Goal: Information Seeking & Learning: Understand process/instructions

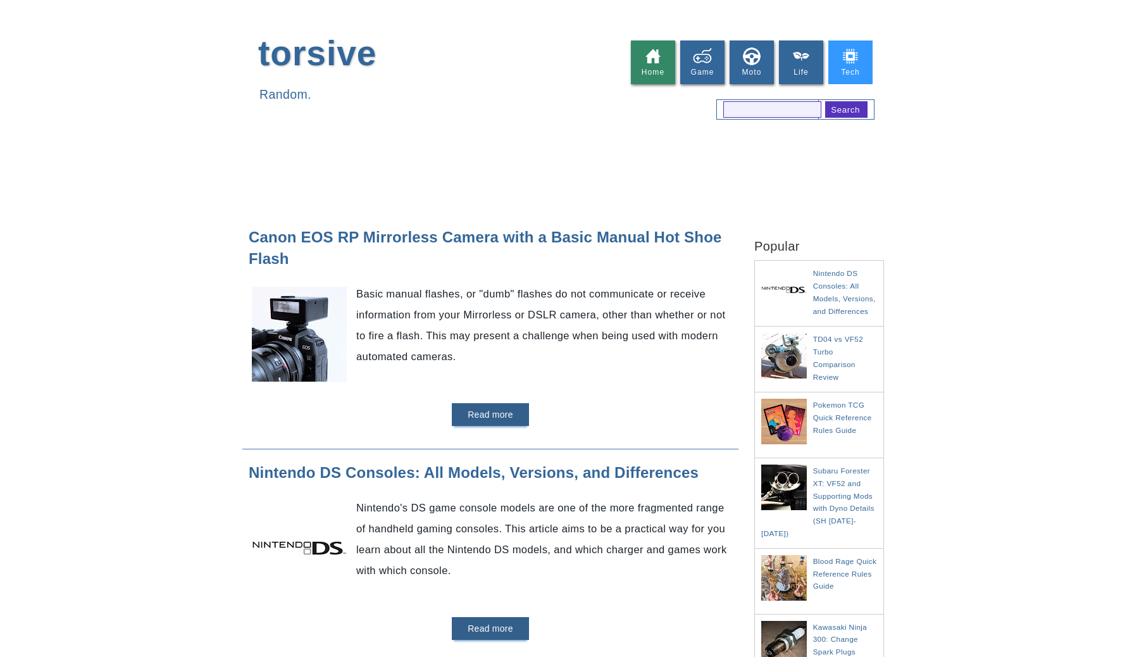
click at [854, 54] on img at bounding box center [850, 56] width 19 height 19
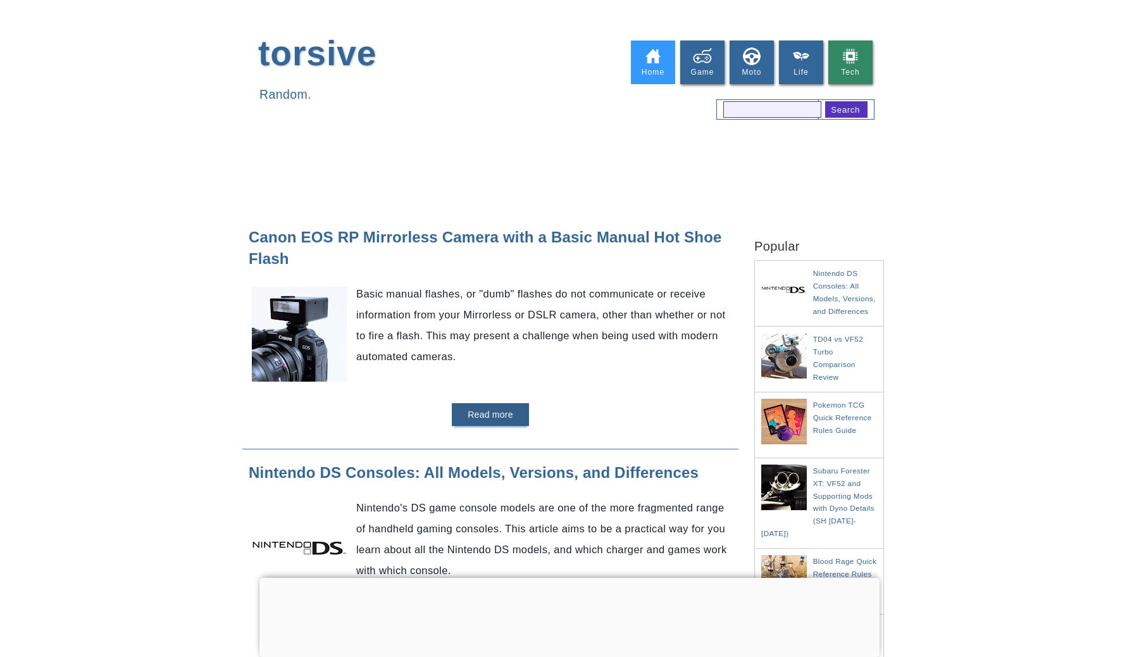
click at [648, 77] on link "Home" at bounding box center [653, 63] width 44 height 44
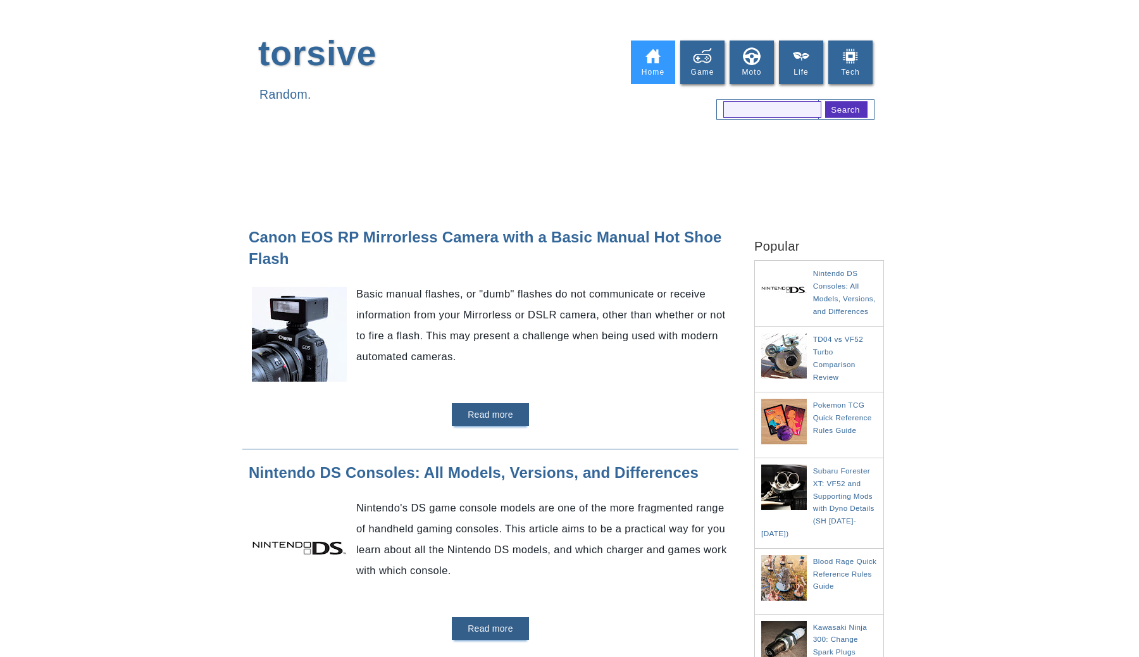
click at [647, 65] on img at bounding box center [653, 56] width 19 height 19
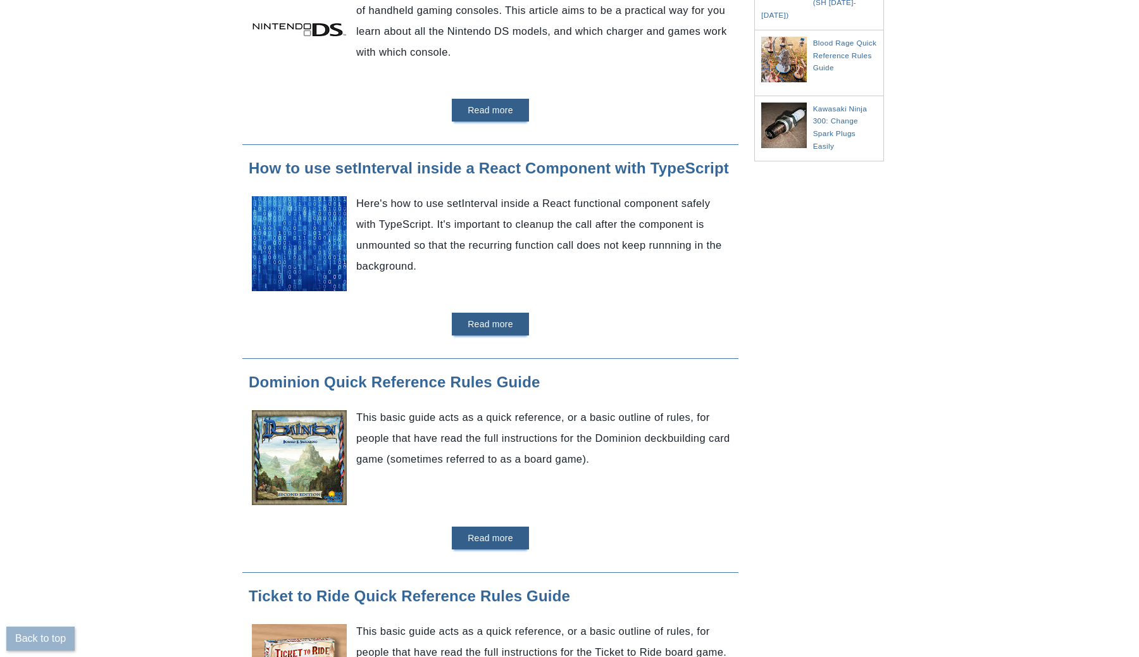
scroll to position [528, 0]
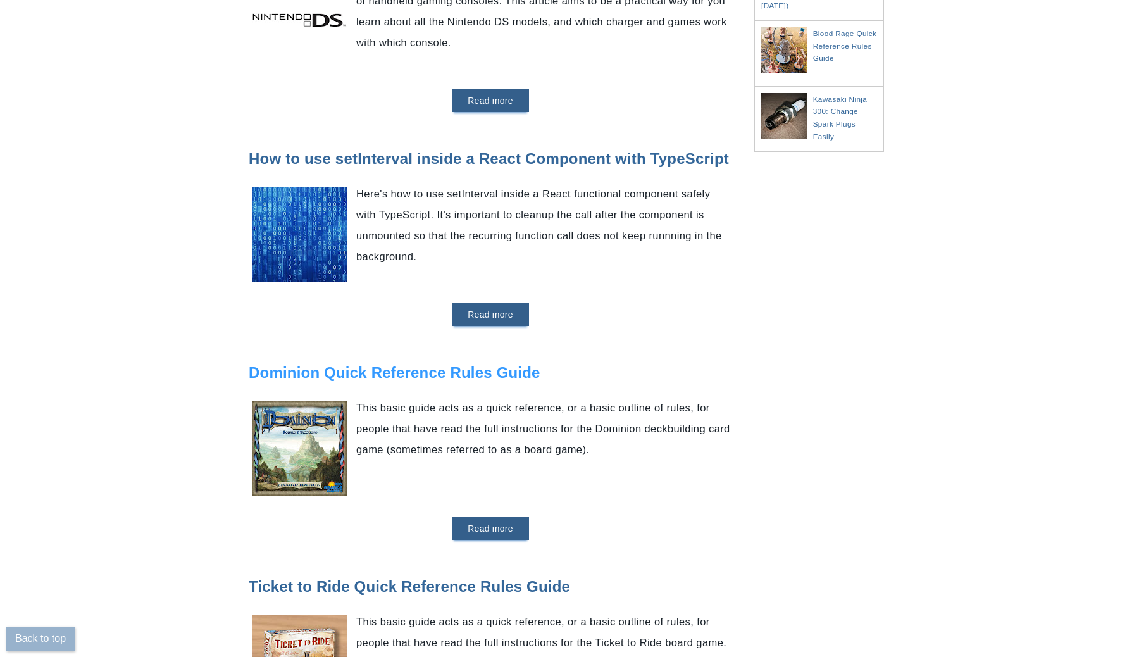
click at [436, 370] on link "Dominion Quick Reference Rules Guide" at bounding box center [395, 372] width 292 height 17
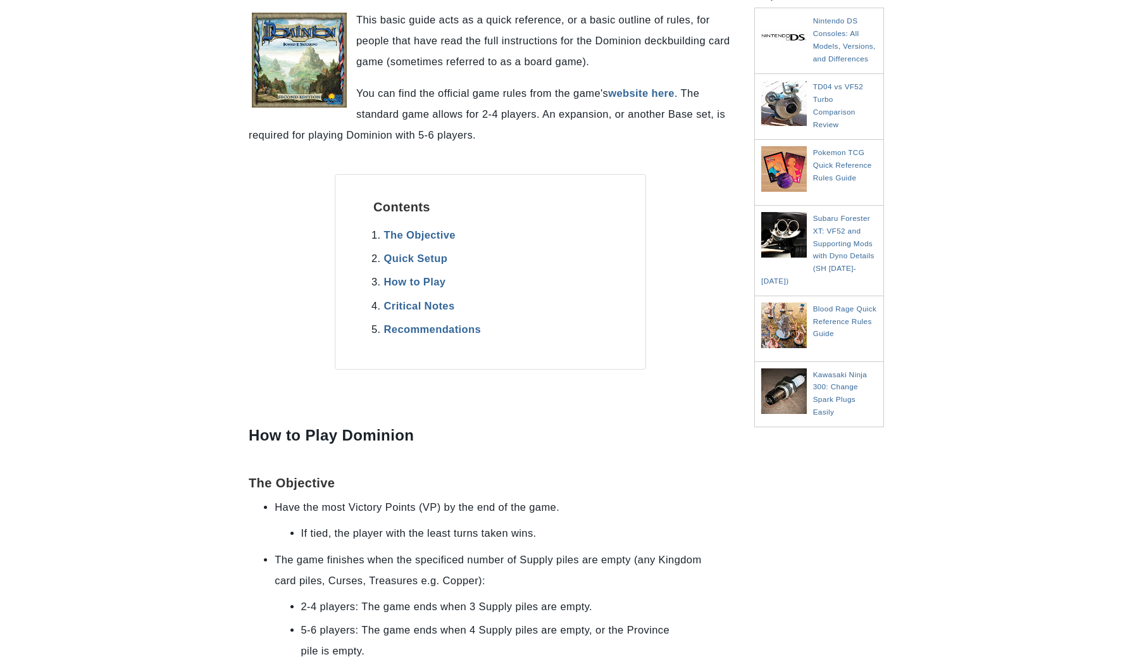
scroll to position [259, 0]
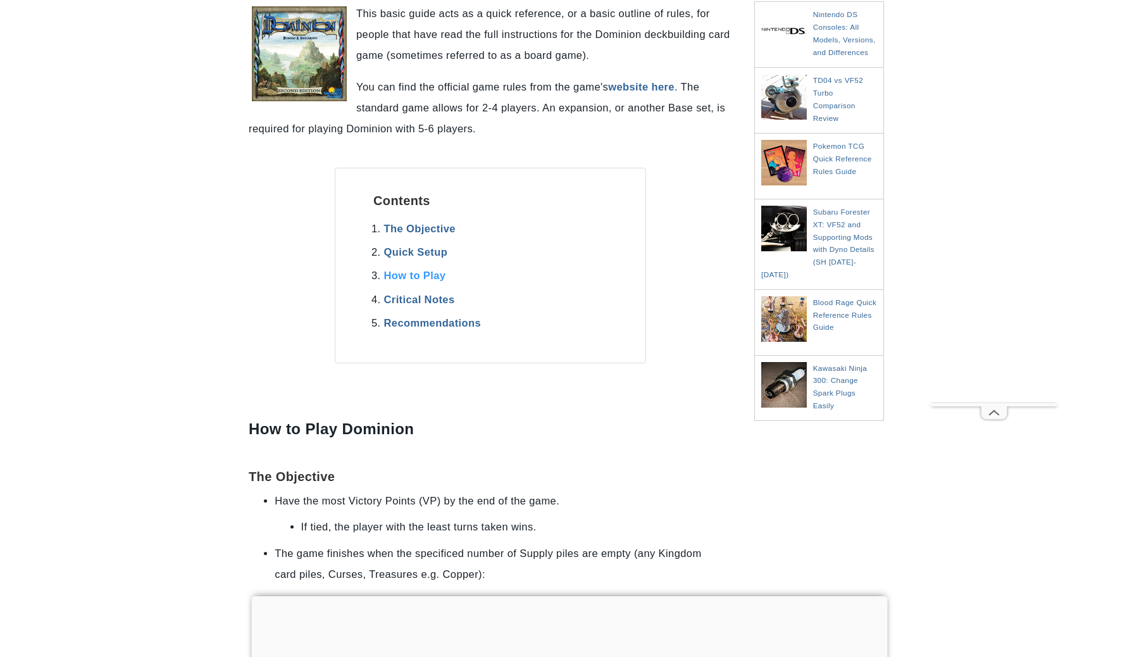
click at [415, 277] on link "How to Play" at bounding box center [415, 275] width 62 height 11
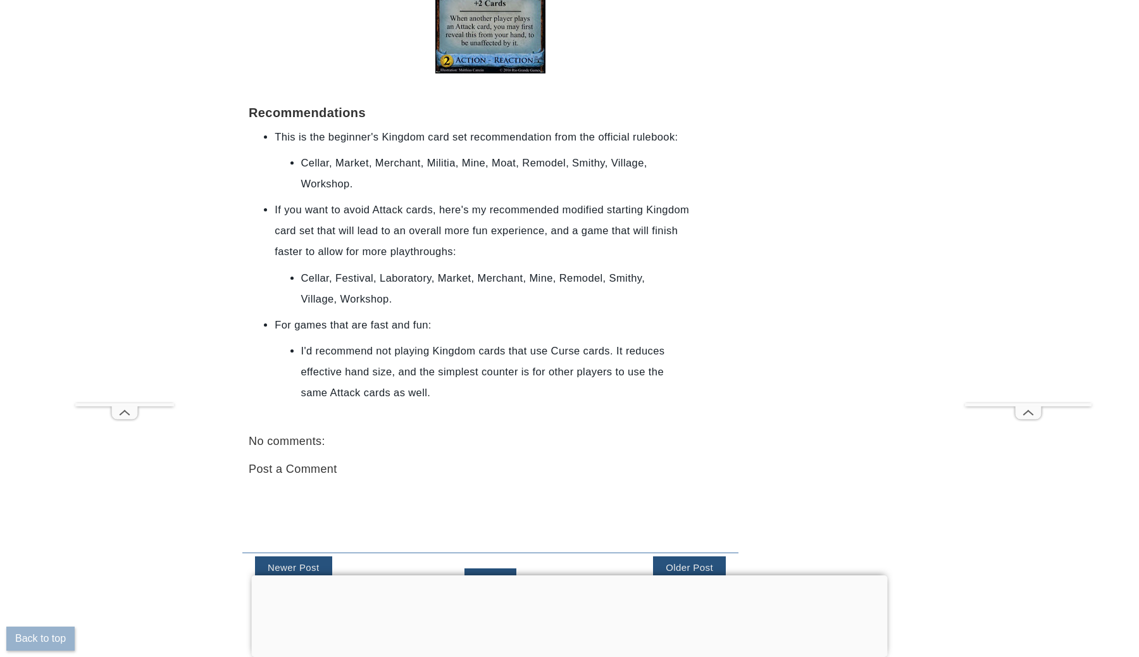
scroll to position [3972, 0]
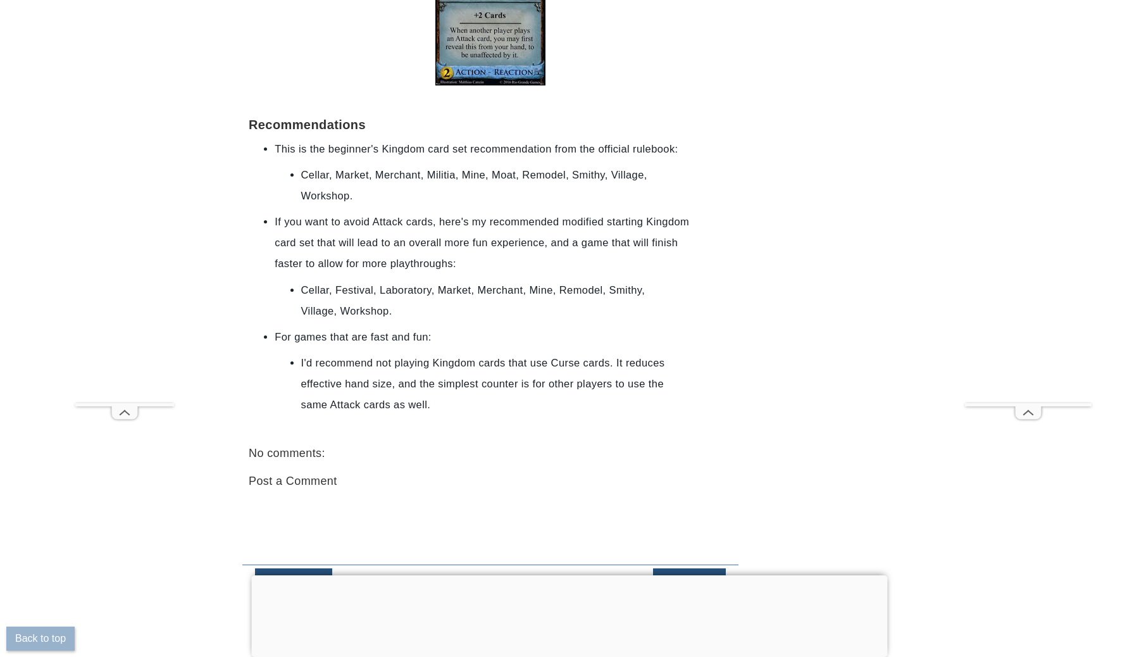
drag, startPoint x: 496, startPoint y: 256, endPoint x: 489, endPoint y: 252, distance: 7.9
click at [489, 252] on li "If you want to avoid Attack cards, here's my recommended modified starting King…" at bounding box center [491, 242] width 432 height 63
drag, startPoint x: 393, startPoint y: 239, endPoint x: 485, endPoint y: 242, distance: 92.5
click at [485, 242] on li "If you want to avoid Attack cards, here's my recommended modified starting King…" at bounding box center [491, 242] width 432 height 63
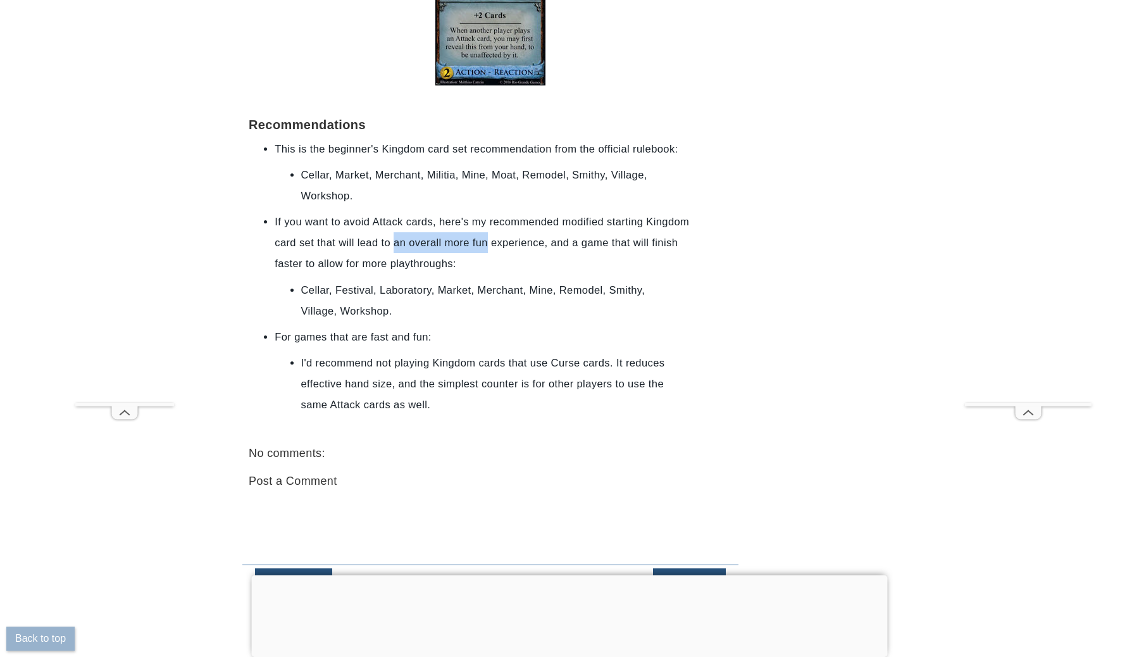
click at [485, 242] on li "If you want to avoid Attack cards, here's my recommended modified starting King…" at bounding box center [491, 242] width 432 height 63
drag, startPoint x: 515, startPoint y: 266, endPoint x: 508, endPoint y: 260, distance: 9.5
click at [508, 260] on li "If you want to avoid Attack cards, here's my recommended modified starting King…" at bounding box center [491, 242] width 432 height 63
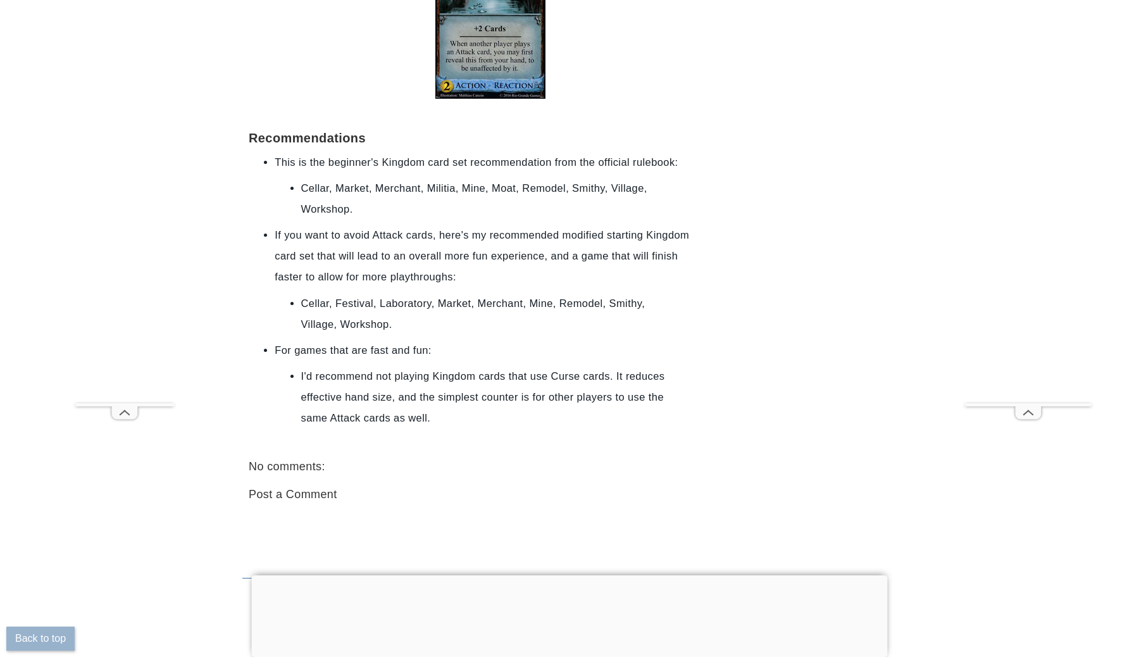
scroll to position [3955, 0]
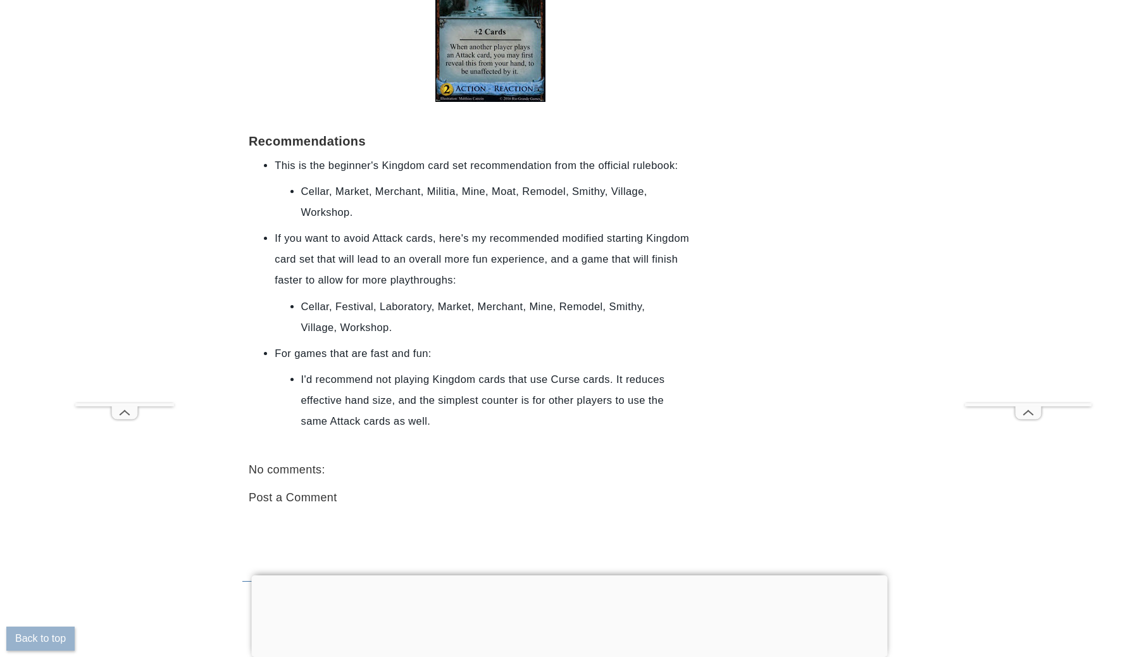
click at [410, 265] on li "If you want to avoid Attack cards, here's my recommended modified starting King…" at bounding box center [491, 259] width 432 height 63
